Goal: Transaction & Acquisition: Purchase product/service

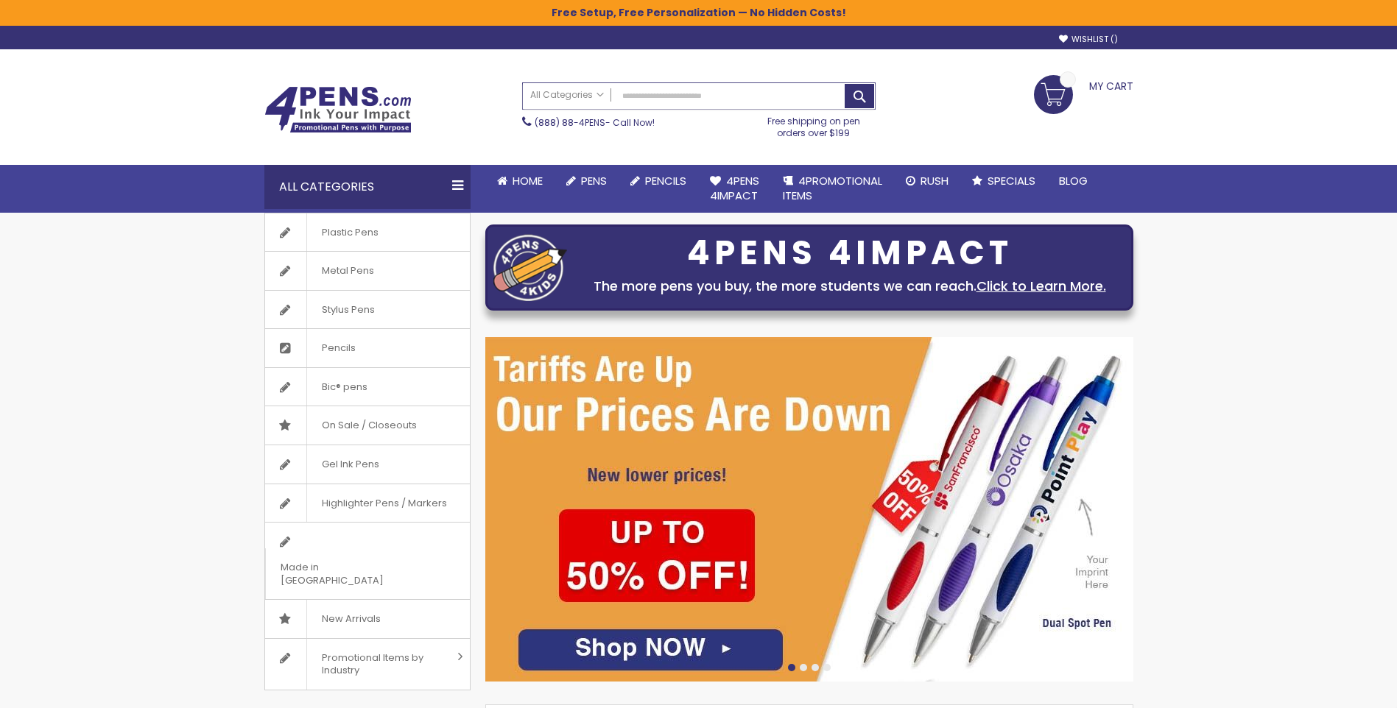
click at [641, 100] on input "Search" at bounding box center [699, 96] width 352 height 26
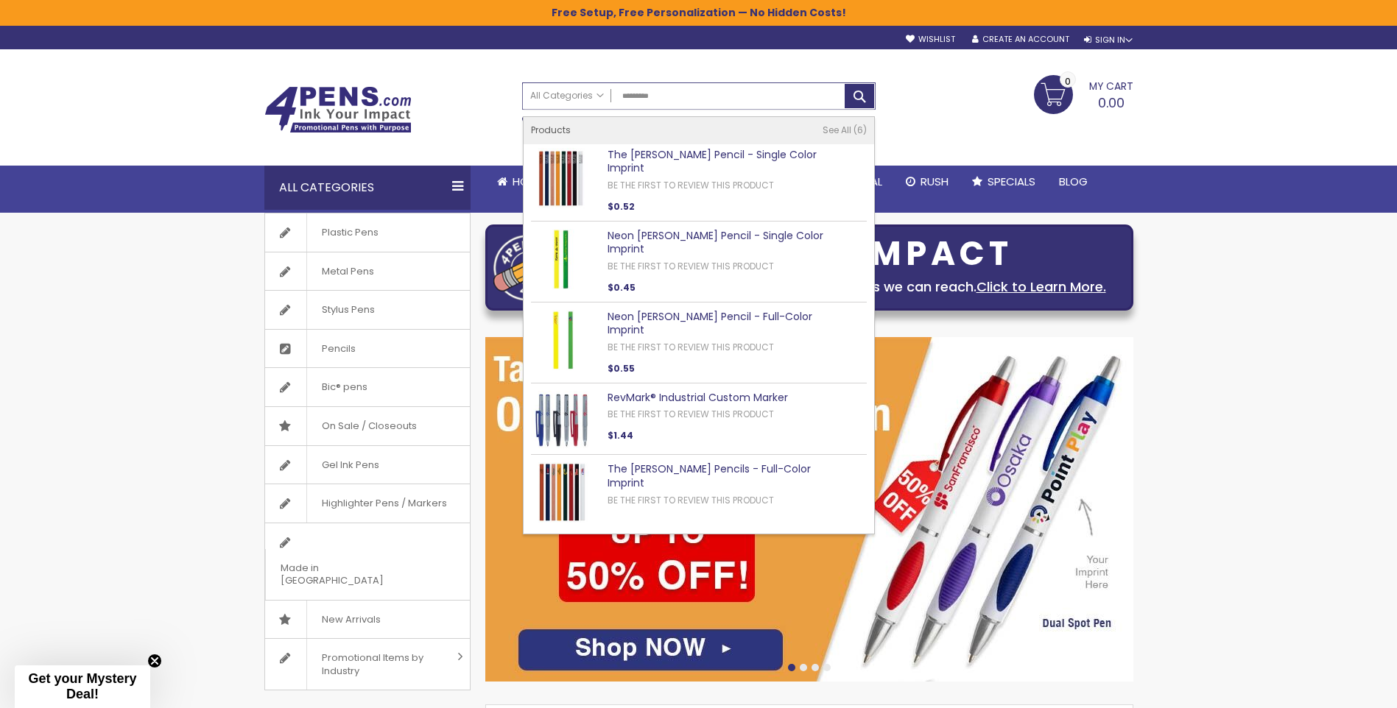
type input "*********"
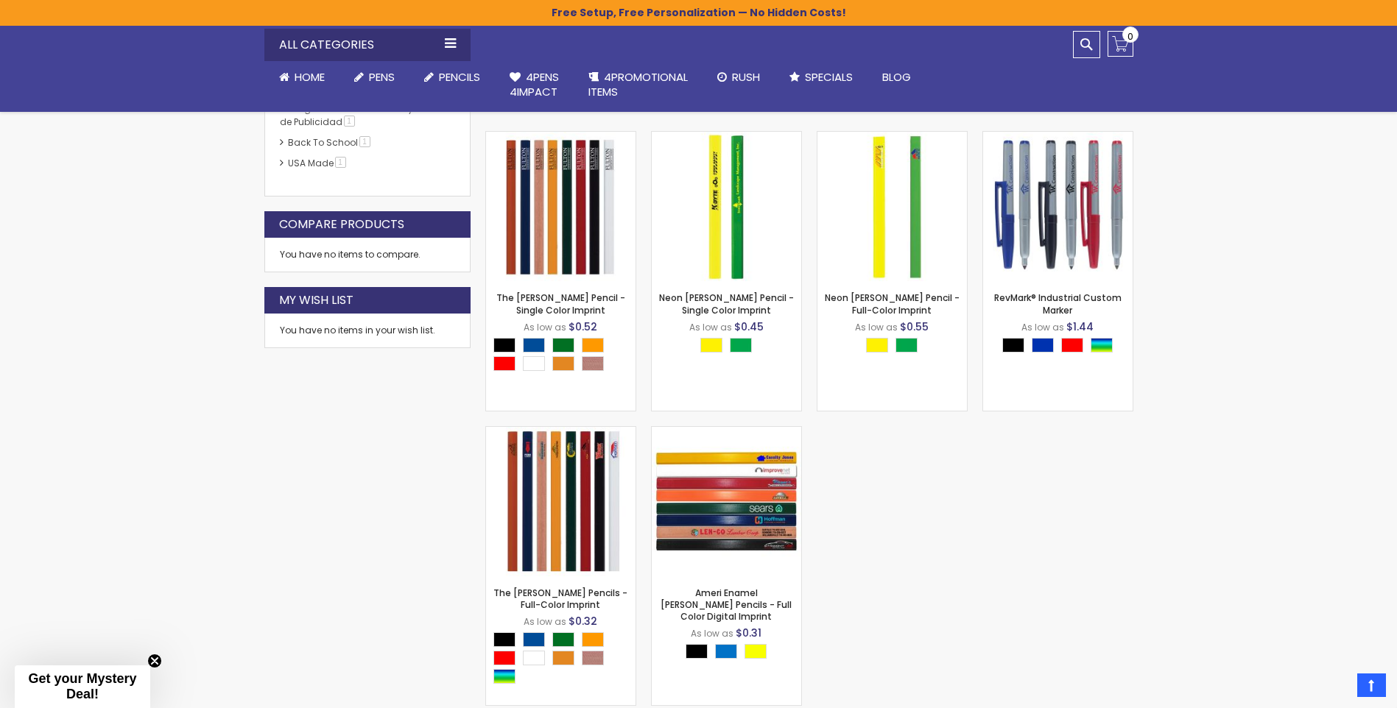
scroll to position [294, 0]
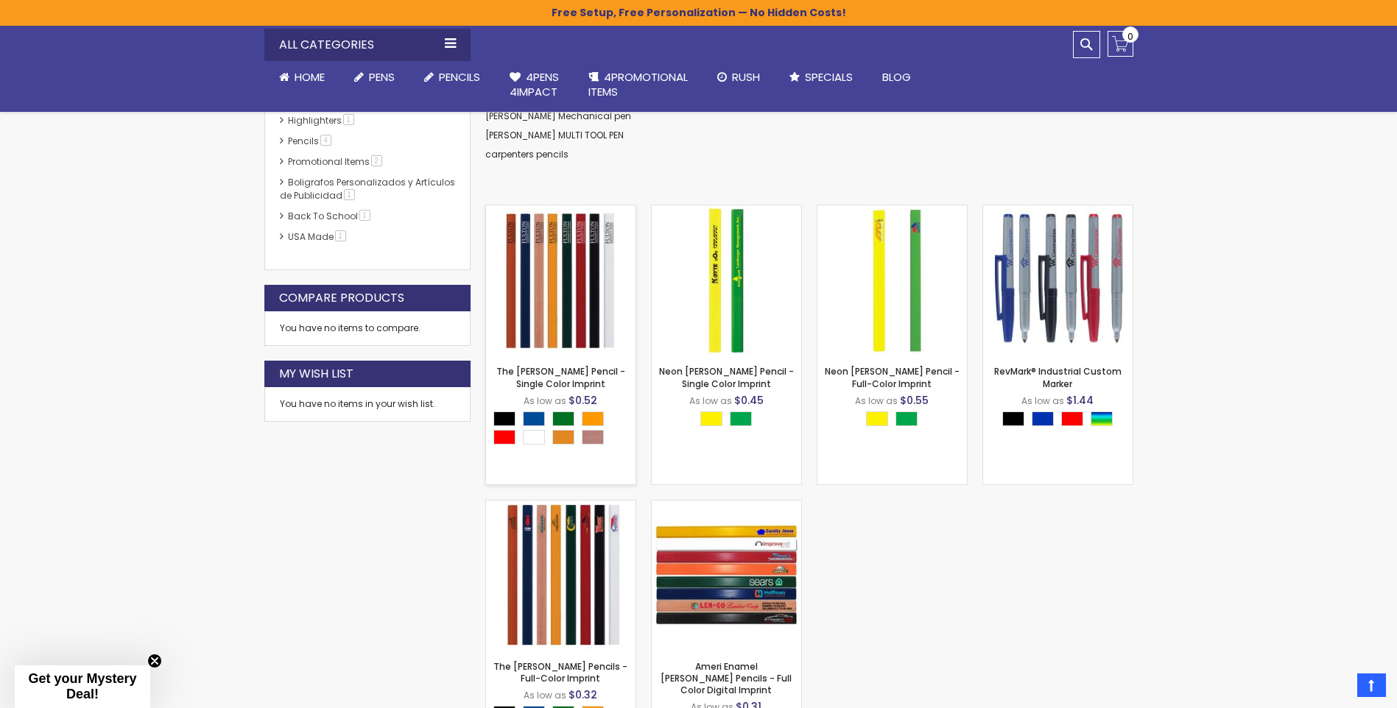
click at [546, 300] on img at bounding box center [560, 279] width 149 height 149
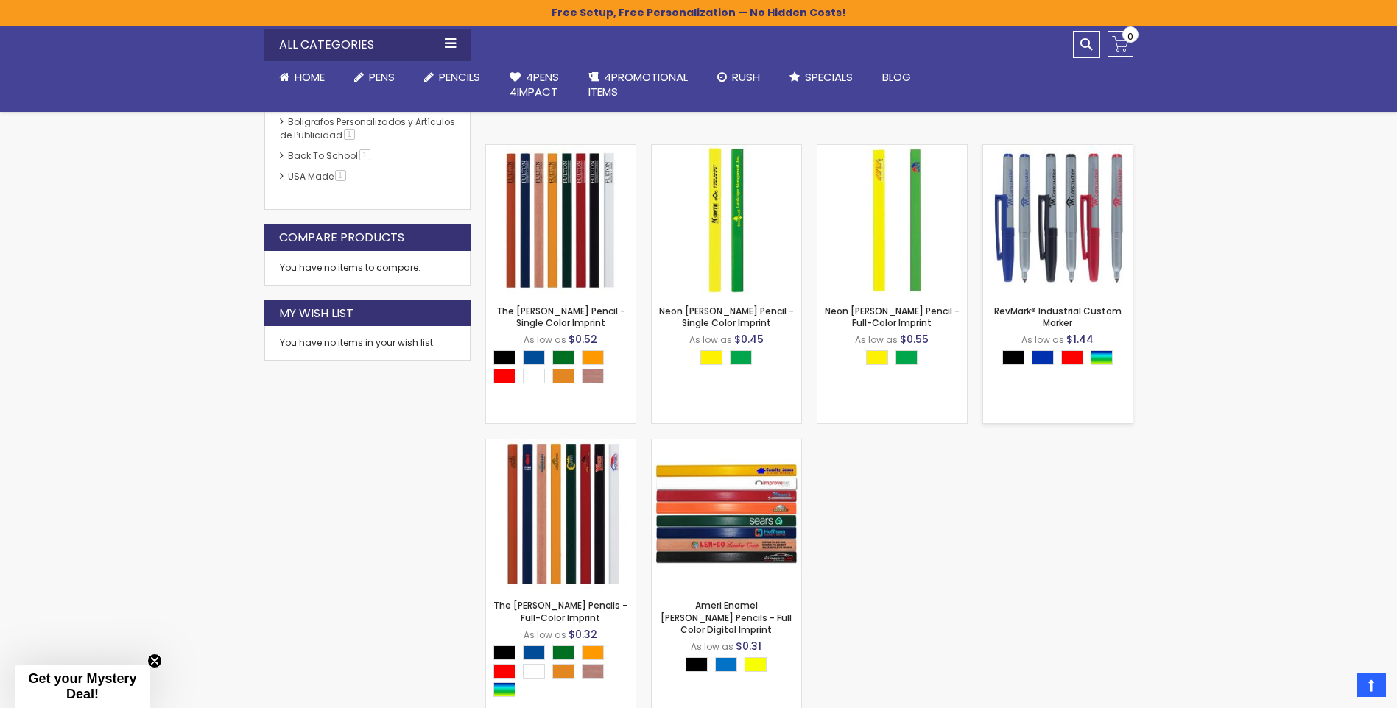
scroll to position [321, 0]
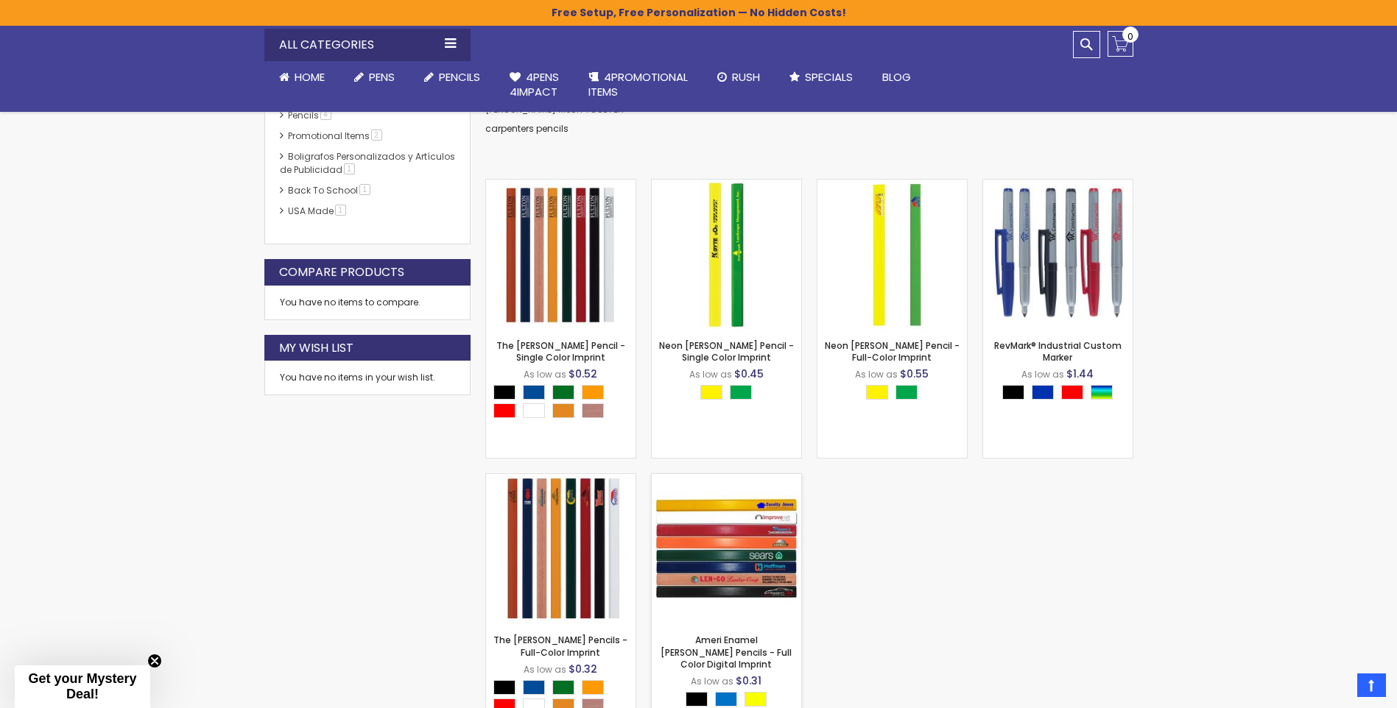
click at [703, 545] on img at bounding box center [726, 548] width 149 height 149
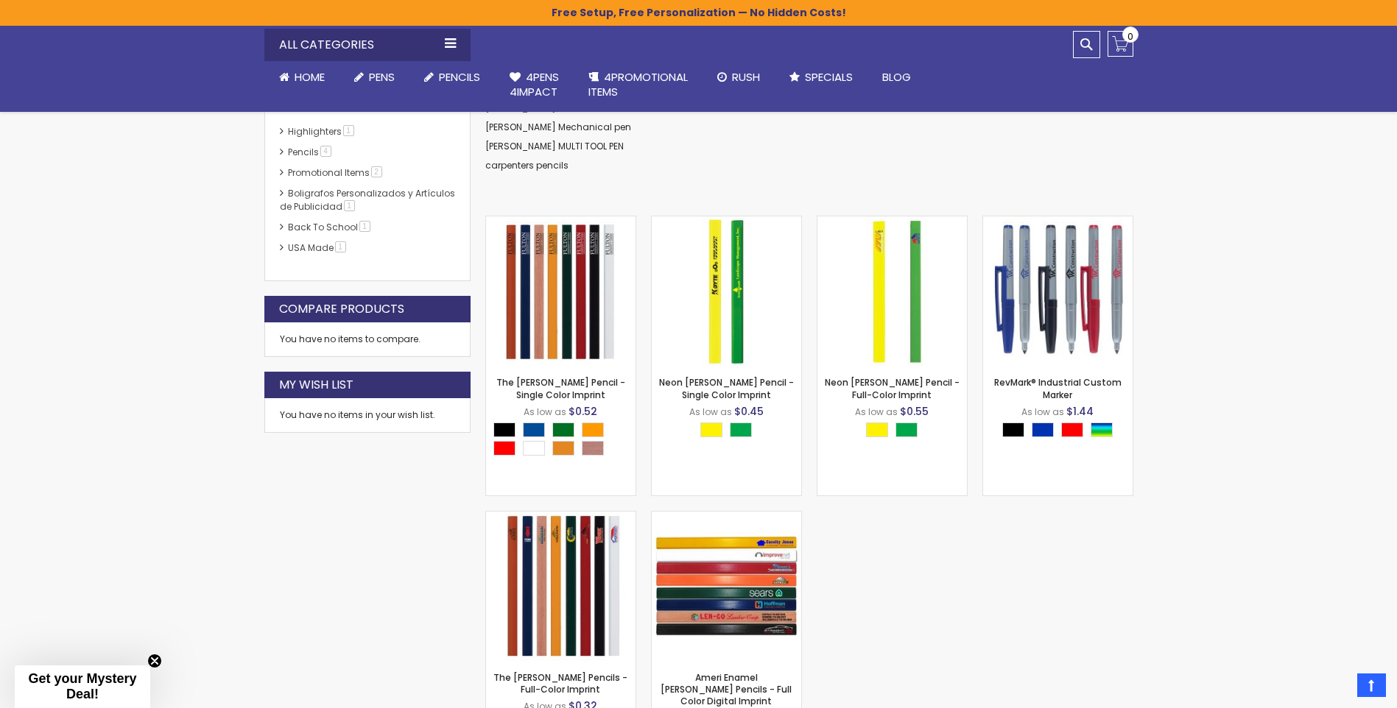
scroll to position [247, 0]
